Goal: Information Seeking & Learning: Learn about a topic

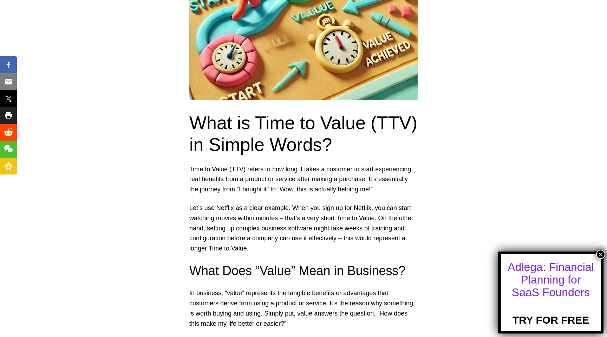
scroll to position [294, 0]
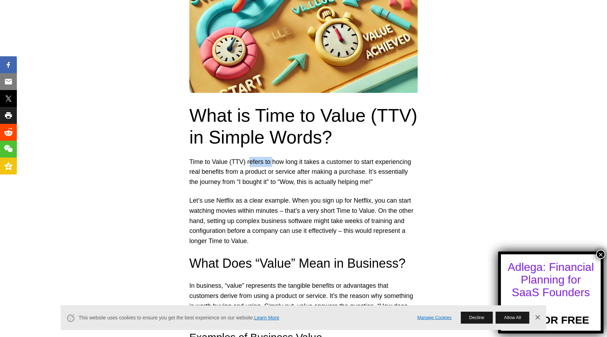
click at [272, 161] on p "Time to Value (TTV) refers to how long it takes a customer to start experiencin…" at bounding box center [303, 172] width 228 height 30
click at [253, 161] on p "Time to Value (TTV) refers to how long it takes a customer to start experiencin…" at bounding box center [303, 172] width 228 height 30
drag, startPoint x: 252, startPoint y: 162, endPoint x: 271, endPoint y: 160, distance: 18.8
click at [271, 160] on p "Time to Value (TTV) refers to how long it takes a customer to start experiencin…" at bounding box center [303, 172] width 228 height 30
drag, startPoint x: 283, startPoint y: 161, endPoint x: 264, endPoint y: 165, distance: 19.0
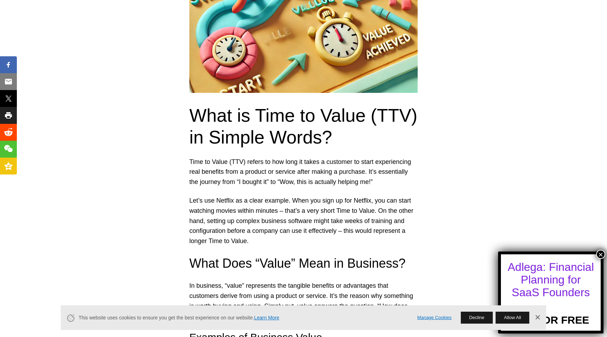
click at [283, 161] on p "Time to Value (TTV) refers to how long it takes a customer to start experiencin…" at bounding box center [303, 172] width 228 height 30
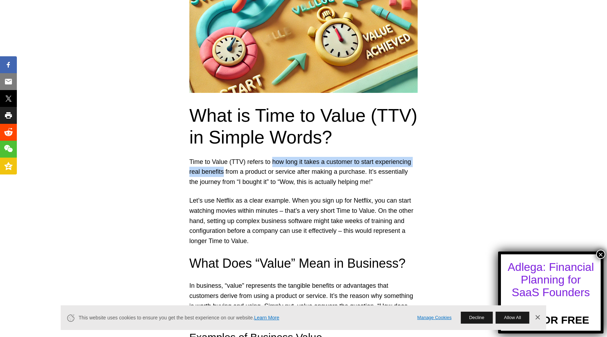
drag, startPoint x: 272, startPoint y: 162, endPoint x: 224, endPoint y: 173, distance: 49.6
click at [224, 173] on p "Time to Value (TTV) refers to how long it takes a customer to start experiencin…" at bounding box center [303, 172] width 228 height 30
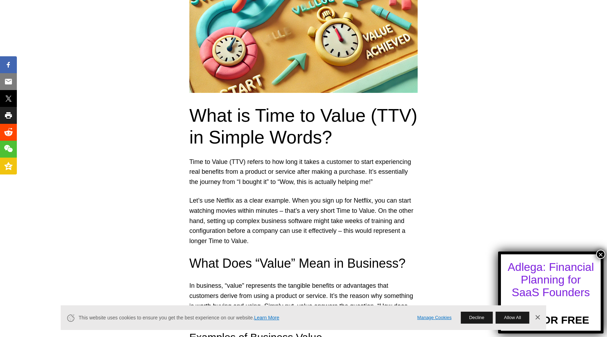
drag, startPoint x: 328, startPoint y: 173, endPoint x: 348, endPoint y: 172, distance: 19.7
click at [329, 173] on p "Time to Value (TTV) refers to how long it takes a customer to start experiencin…" at bounding box center [303, 172] width 228 height 30
drag, startPoint x: 325, startPoint y: 174, endPoint x: 314, endPoint y: 173, distance: 11.3
click at [325, 174] on p "Time to Value (TTV) refers to how long it takes a customer to start experiencin…" at bounding box center [303, 172] width 228 height 30
drag, startPoint x: 299, startPoint y: 172, endPoint x: 368, endPoint y: 173, distance: 69.6
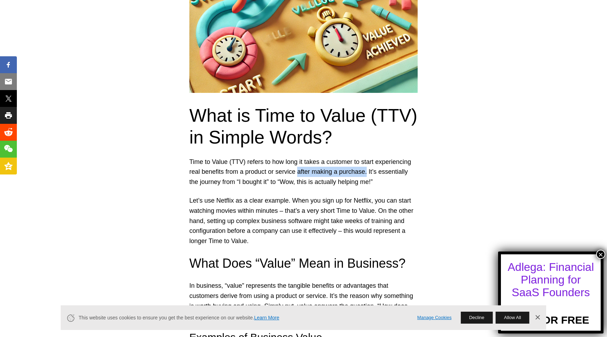
click at [368, 173] on p "Time to Value (TTV) refers to how long it takes a customer to start experiencin…" at bounding box center [303, 172] width 228 height 30
click at [354, 173] on p "Time to Value (TTV) refers to how long it takes a customer to start experiencin…" at bounding box center [303, 172] width 228 height 30
drag, startPoint x: 315, startPoint y: 172, endPoint x: 368, endPoint y: 173, distance: 53.4
click at [368, 172] on p "Time to Value (TTV) refers to how long it takes a customer to start experiencin…" at bounding box center [303, 172] width 228 height 30
click at [356, 173] on p "Time to Value (TTV) refers to how long it takes a customer to start experiencin…" at bounding box center [303, 172] width 228 height 30
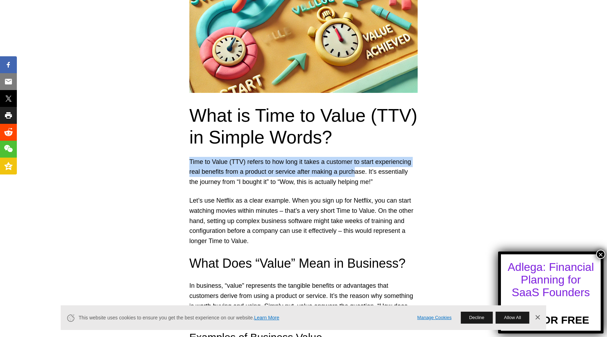
drag, startPoint x: 357, startPoint y: 171, endPoint x: 195, endPoint y: 167, distance: 161.7
click at [189, 164] on p "Time to Value (TTV) refers to how long it takes a customer to start experiencin…" at bounding box center [303, 172] width 228 height 30
